Goal: Information Seeking & Learning: Learn about a topic

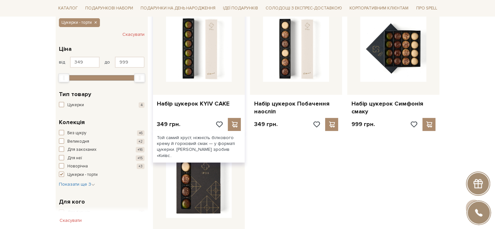
scroll to position [163, 0]
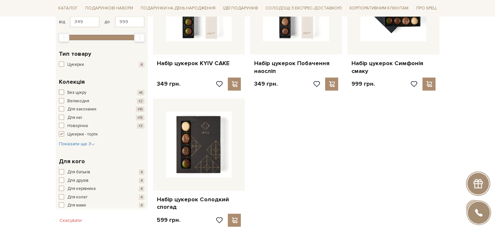
click at [70, 92] on span "Без цукру" at bounding box center [76, 92] width 19 height 7
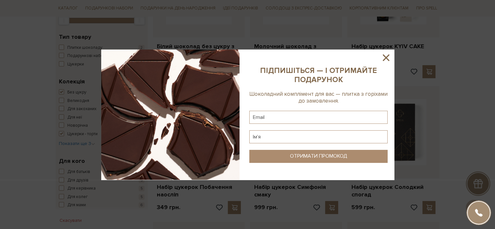
scroll to position [195, 0]
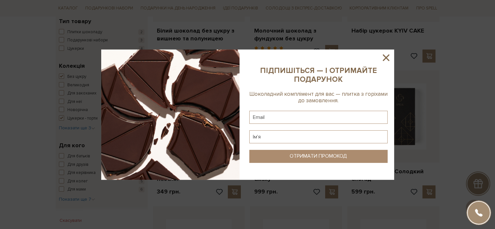
click at [388, 58] on icon at bounding box center [385, 57] width 11 height 11
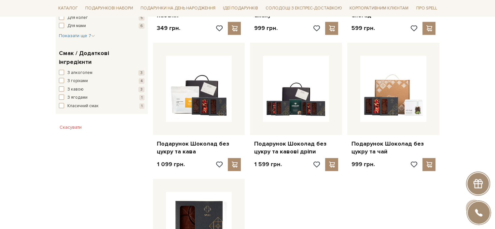
scroll to position [390, 0]
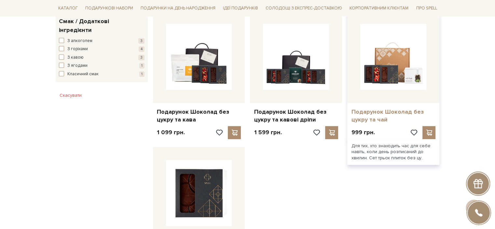
click at [365, 116] on link "Подарунок Шоколад без цукру та чай" at bounding box center [393, 115] width 84 height 15
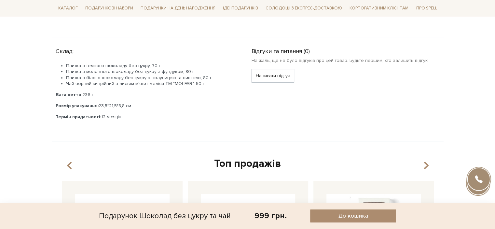
scroll to position [228, 0]
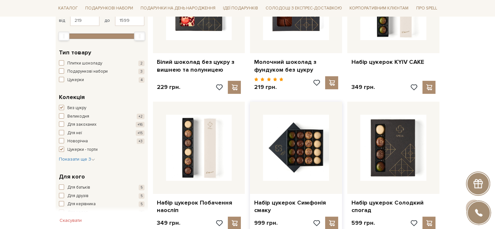
scroll to position [163, 0]
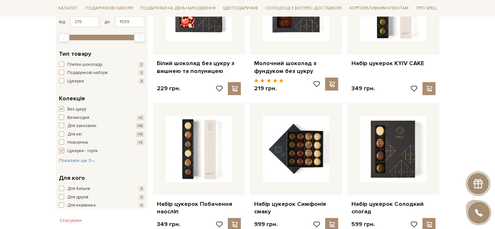
click at [60, 148] on span "button" at bounding box center [61, 150] width 5 height 5
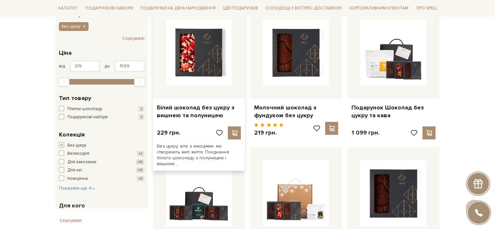
scroll to position [130, 0]
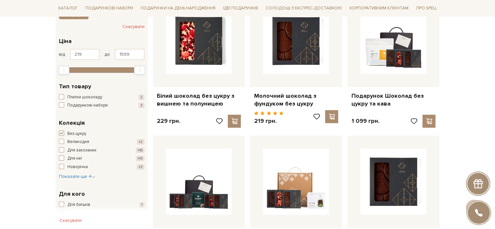
click at [62, 131] on span "button" at bounding box center [61, 132] width 5 height 5
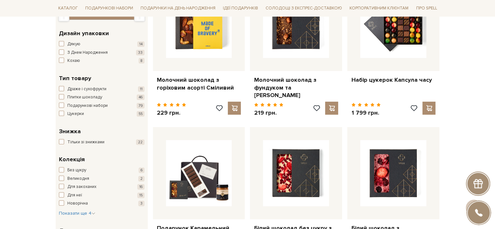
scroll to position [163, 0]
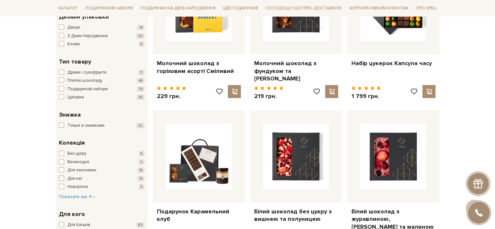
click at [62, 178] on span "button" at bounding box center [61, 177] width 5 height 5
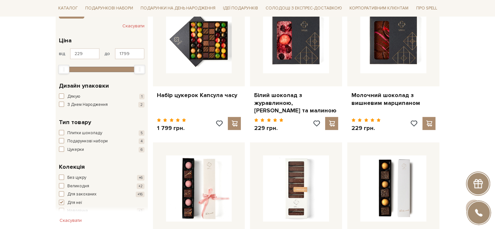
scroll to position [130, 0]
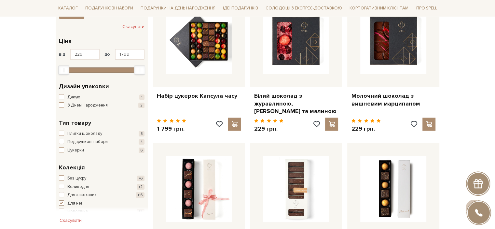
click at [59, 201] on span "button" at bounding box center [61, 202] width 5 height 5
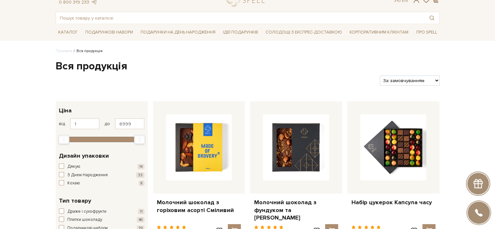
scroll to position [65, 0]
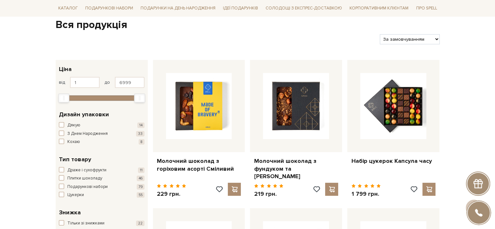
click at [61, 128] on div "Дякую 14 З Днем Народження 33 [GEOGRAPHIC_DATA] 8" at bounding box center [102, 133] width 86 height 23
click at [61, 132] on span "button" at bounding box center [61, 132] width 5 height 5
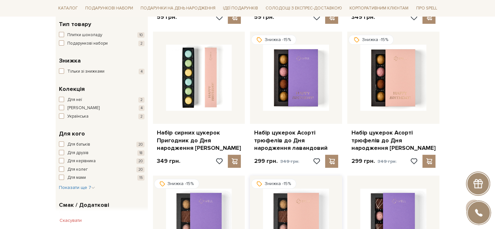
scroll to position [228, 0]
